Goal: Information Seeking & Learning: Learn about a topic

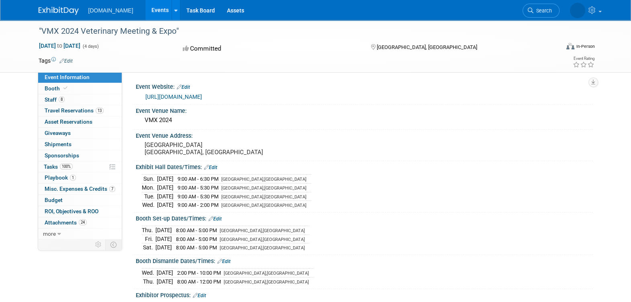
click at [147, 12] on link "Events" at bounding box center [159, 10] width 29 height 20
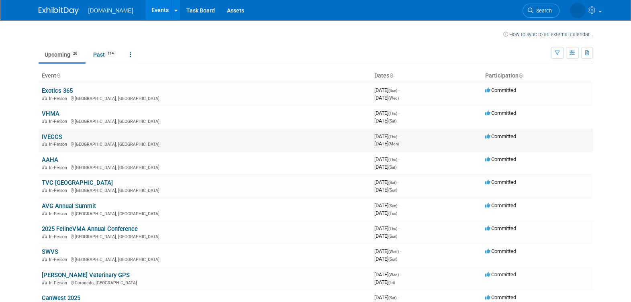
click at [57, 135] on link "IVECCS" at bounding box center [52, 136] width 20 height 7
click at [72, 123] on div "In-Person New Orleans, LA" at bounding box center [205, 121] width 326 height 6
click at [50, 116] on link "VHMA" at bounding box center [51, 113] width 18 height 7
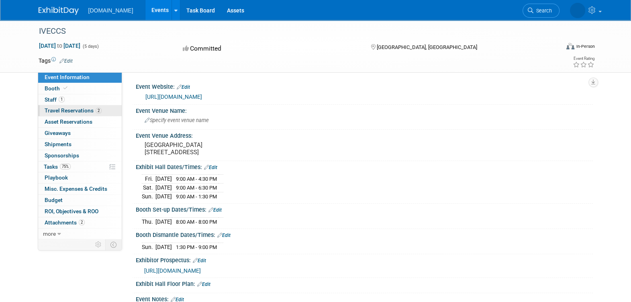
click at [81, 110] on span "Travel Reservations 2" at bounding box center [73, 110] width 57 height 6
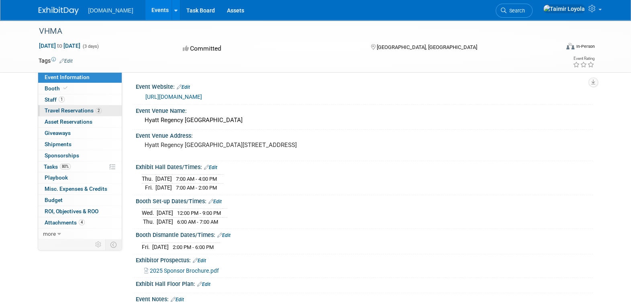
click at [75, 109] on span "Travel Reservations 2" at bounding box center [73, 110] width 57 height 6
